Goal: Task Accomplishment & Management: Manage account settings

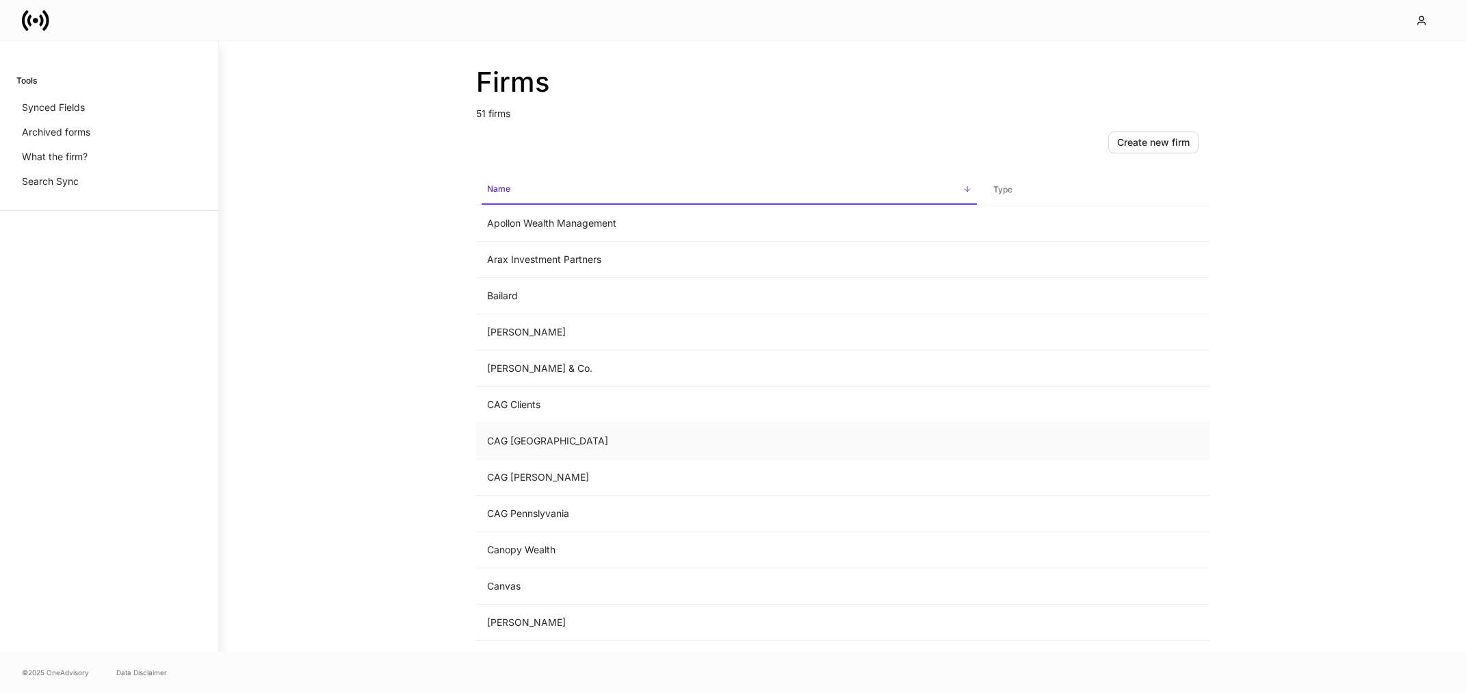
click at [645, 448] on td "CAG Jacksonville" at bounding box center [729, 441] width 506 height 36
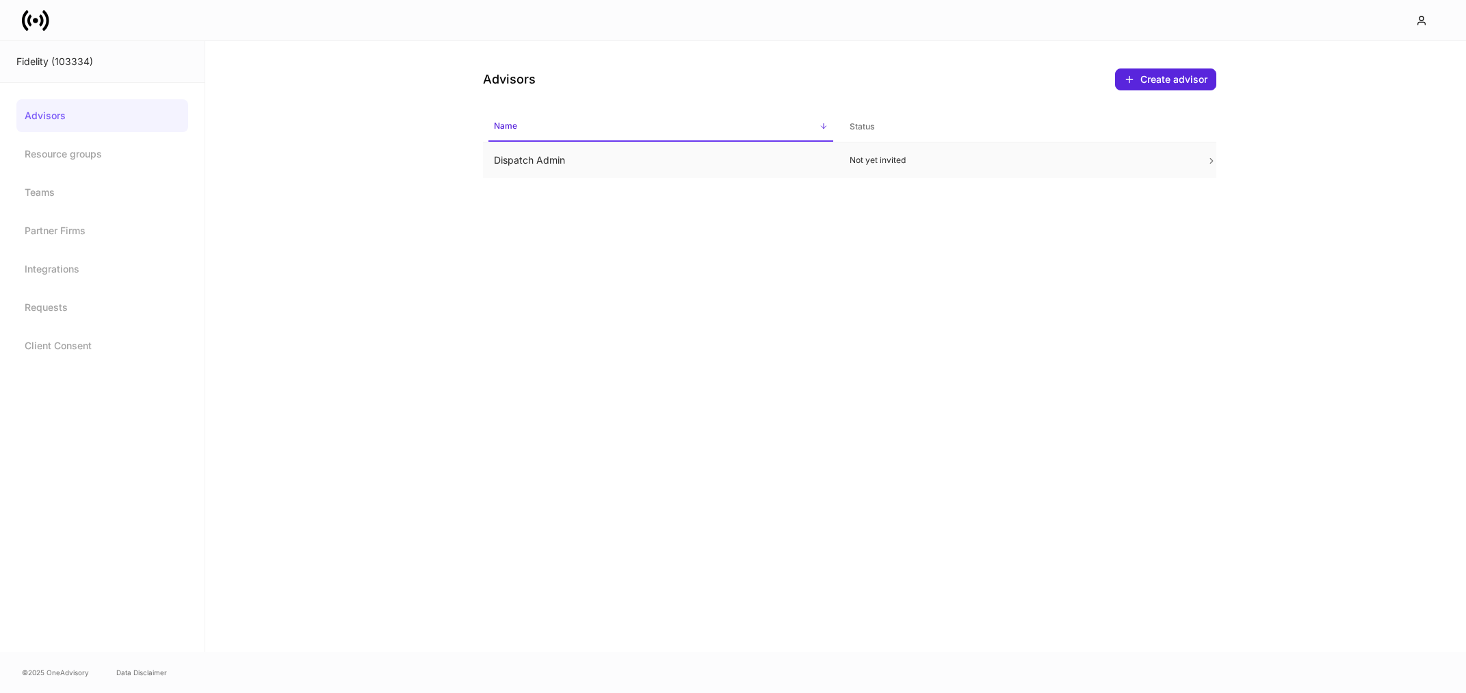
click at [591, 164] on td "Dispatch Admin" at bounding box center [661, 160] width 357 height 36
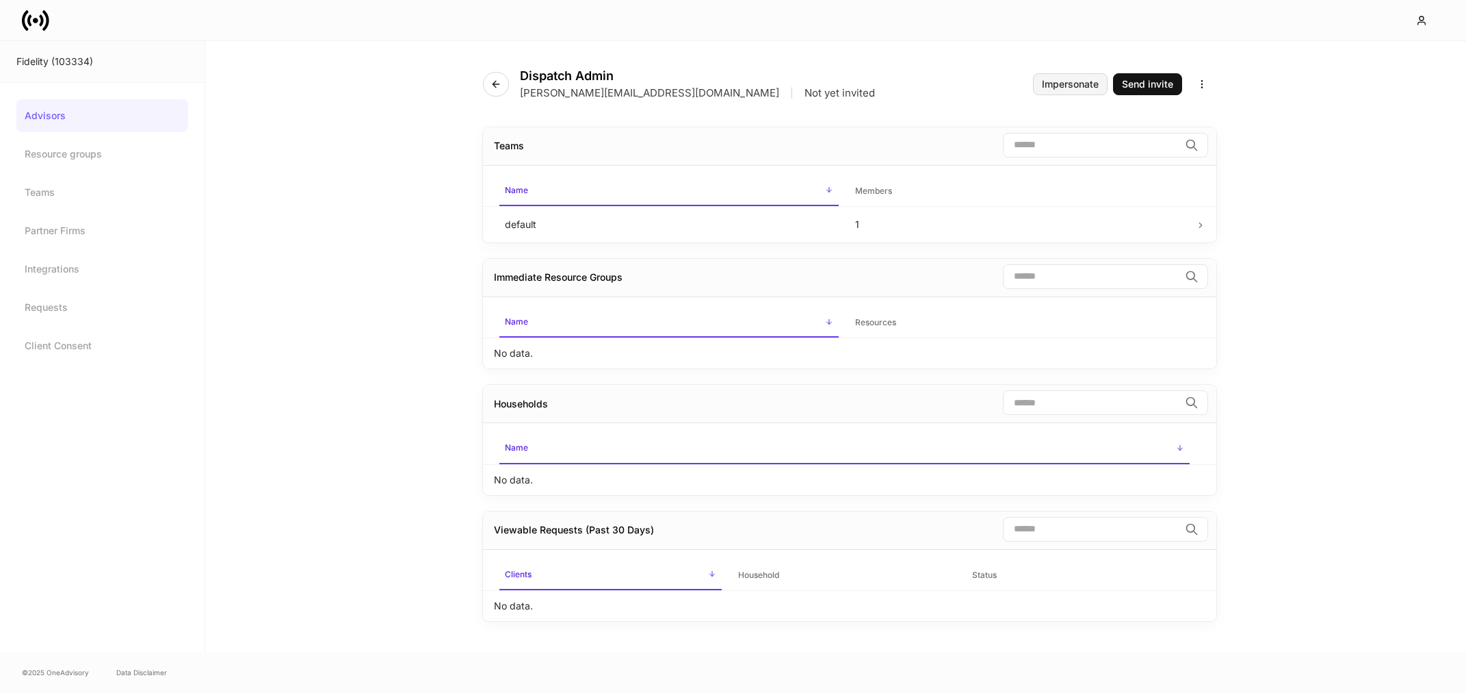
click at [1060, 92] on button "Impersonate" at bounding box center [1070, 84] width 75 height 22
